Goal: Find contact information: Find contact information

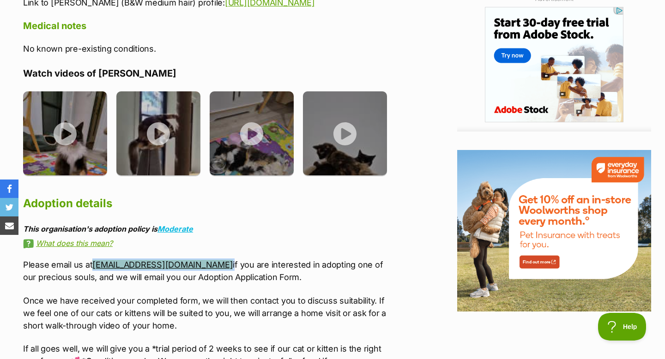
drag, startPoint x: 248, startPoint y: 254, endPoint x: 94, endPoint y: 253, distance: 153.8
click at [94, 259] on p "Please email us at [EMAIL_ADDRESS][DOMAIN_NAME] if you are interested in adopti…" at bounding box center [209, 271] width 373 height 25
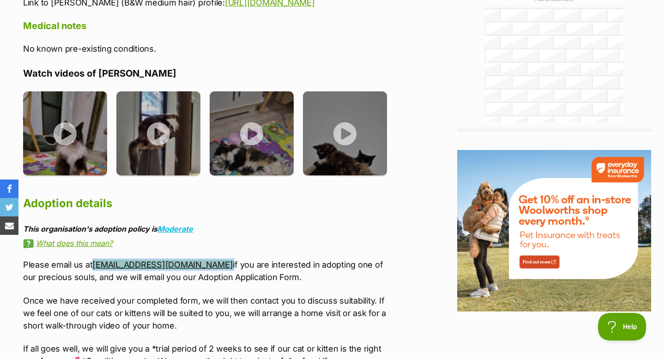
copy p "[EMAIL_ADDRESS][DOMAIN_NAME]"
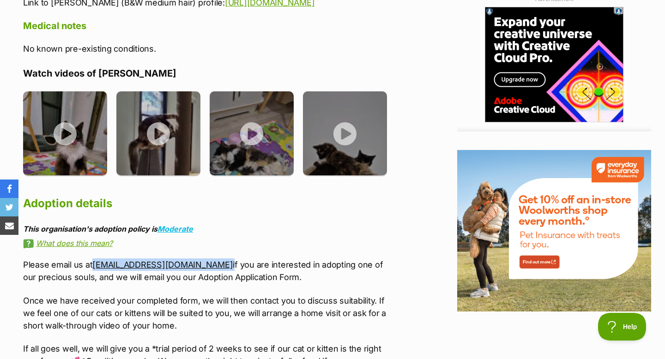
click at [248, 259] on p "Please email us at [EMAIL_ADDRESS][DOMAIN_NAME] if you are interested in adopti…" at bounding box center [209, 271] width 373 height 25
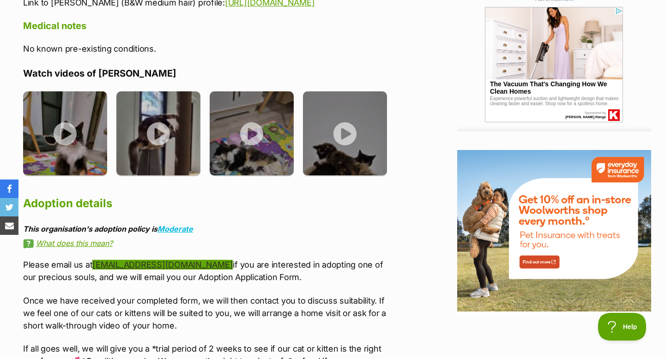
drag, startPoint x: 246, startPoint y: 253, endPoint x: 94, endPoint y: 248, distance: 152.5
click at [94, 259] on p "Please email us at [EMAIL_ADDRESS][DOMAIN_NAME] if you are interested in adopti…" at bounding box center [209, 271] width 373 height 25
copy link "[EMAIL_ADDRESS][DOMAIN_NAME]"
